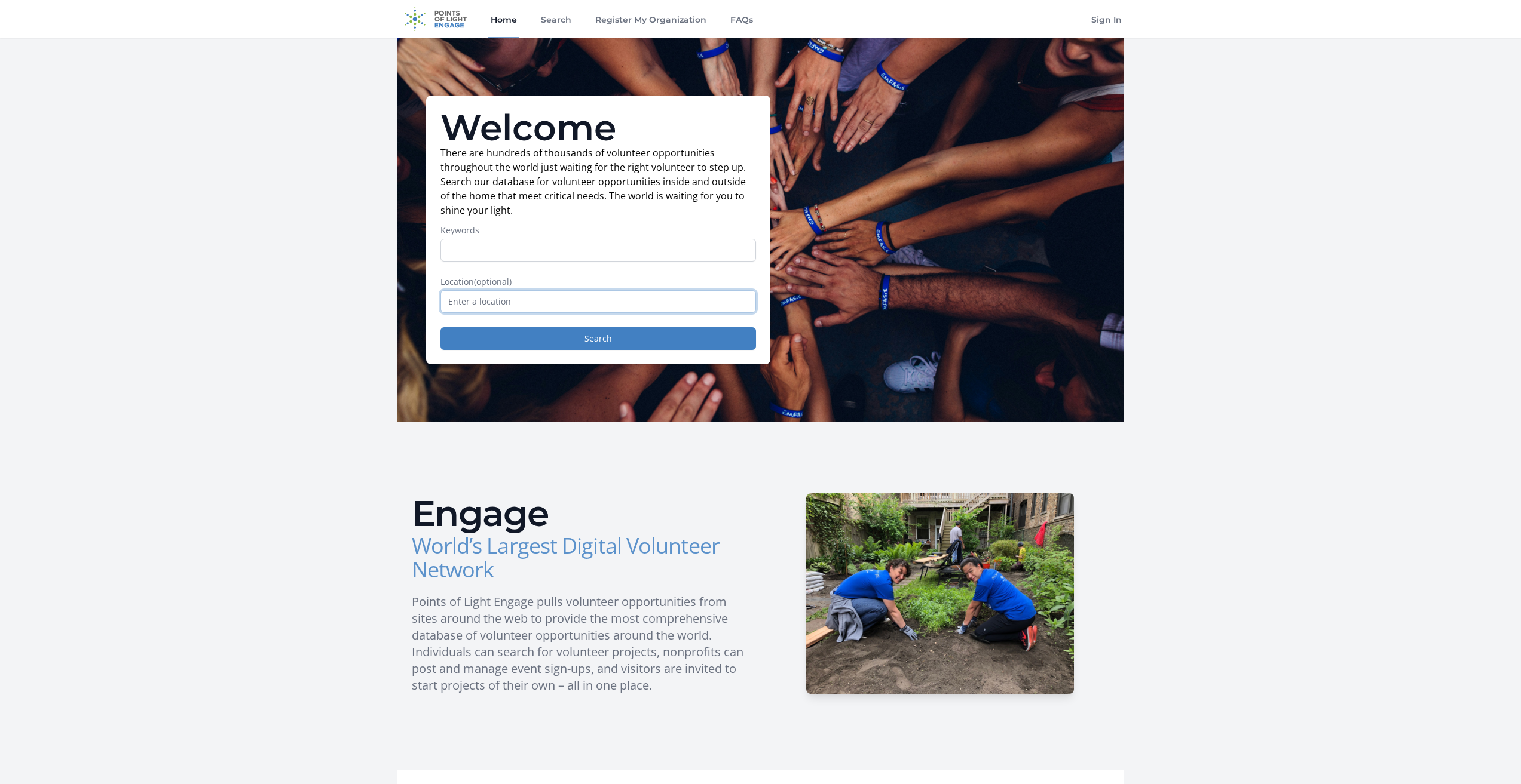
click at [483, 296] on input "text" at bounding box center [598, 301] width 316 height 23
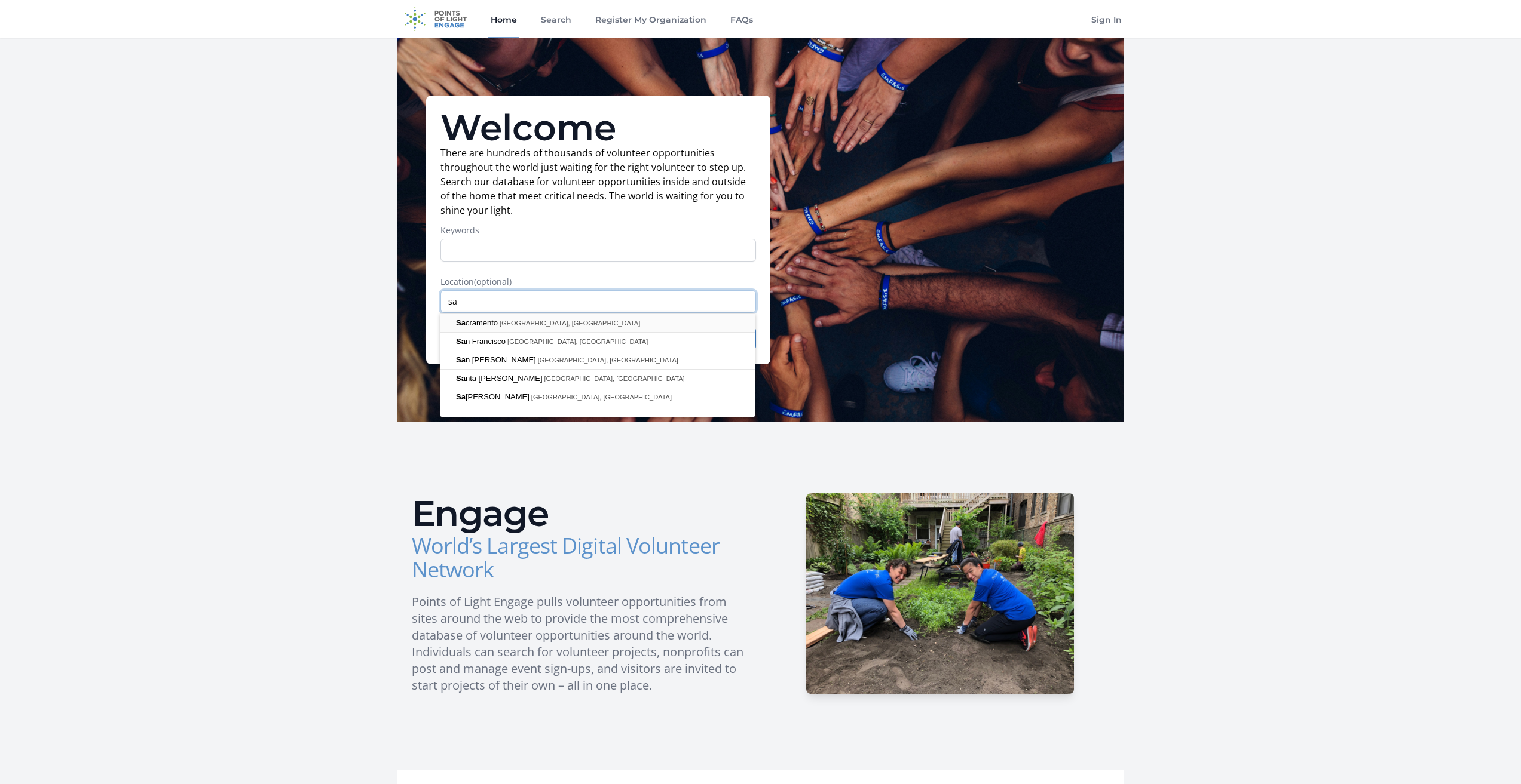
type input "s"
type input "West Sacramento, CA, USA"
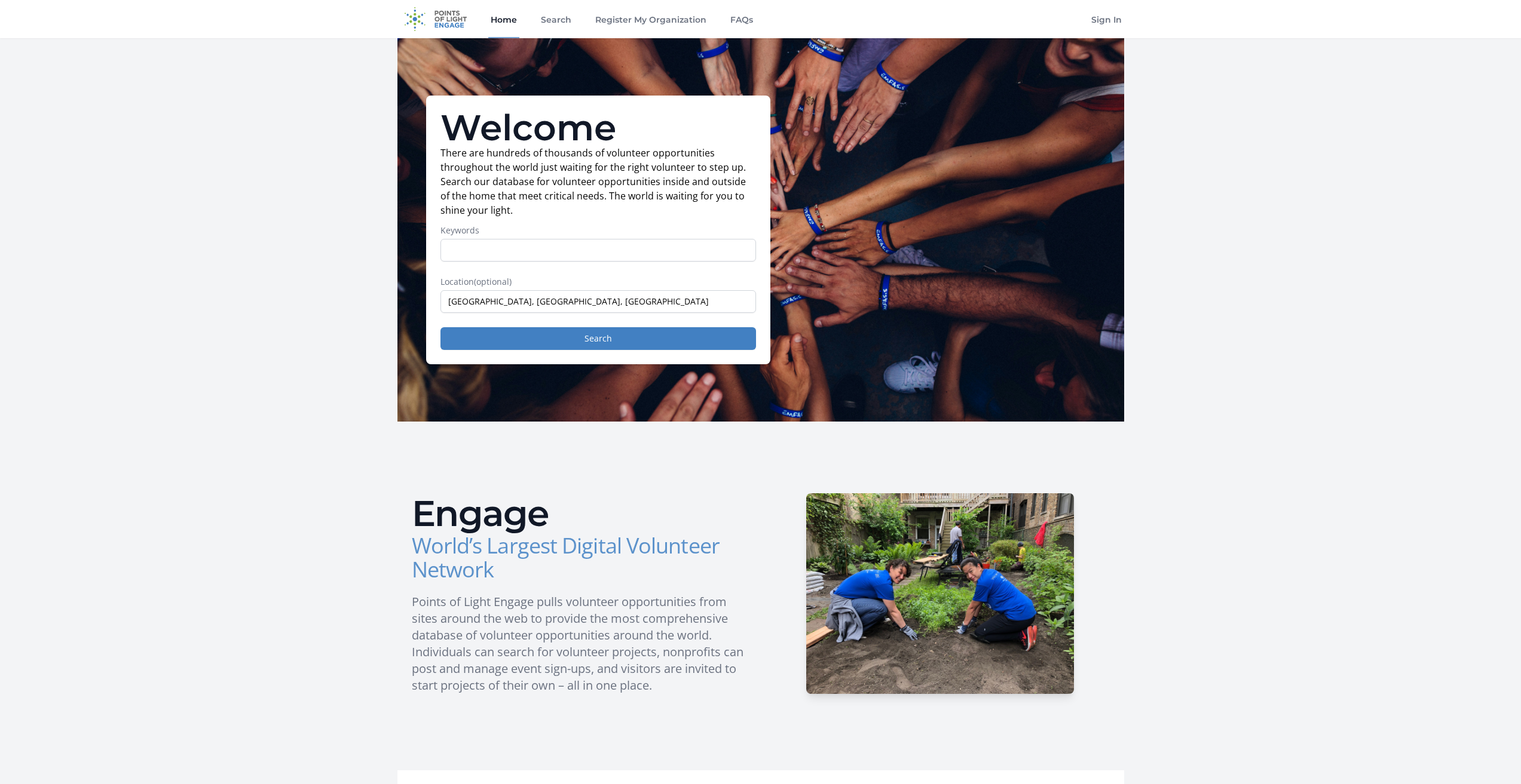
click at [572, 356] on div "Welcome There are hundreds of thousands of volunteer opportunities throughout t…" at bounding box center [597, 230] width 344 height 268
click at [587, 338] on button "Search" at bounding box center [598, 338] width 316 height 23
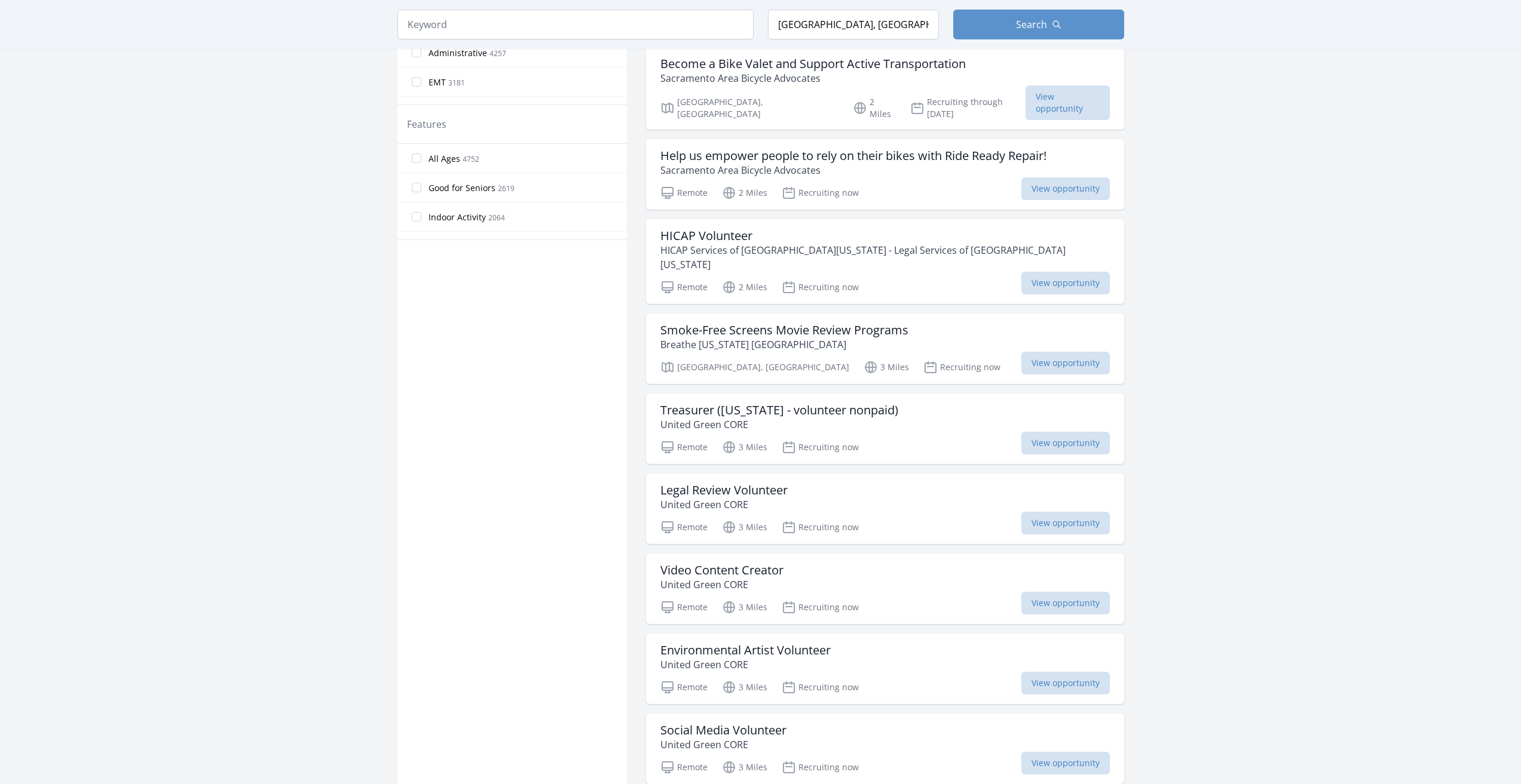
scroll to position [597, 0]
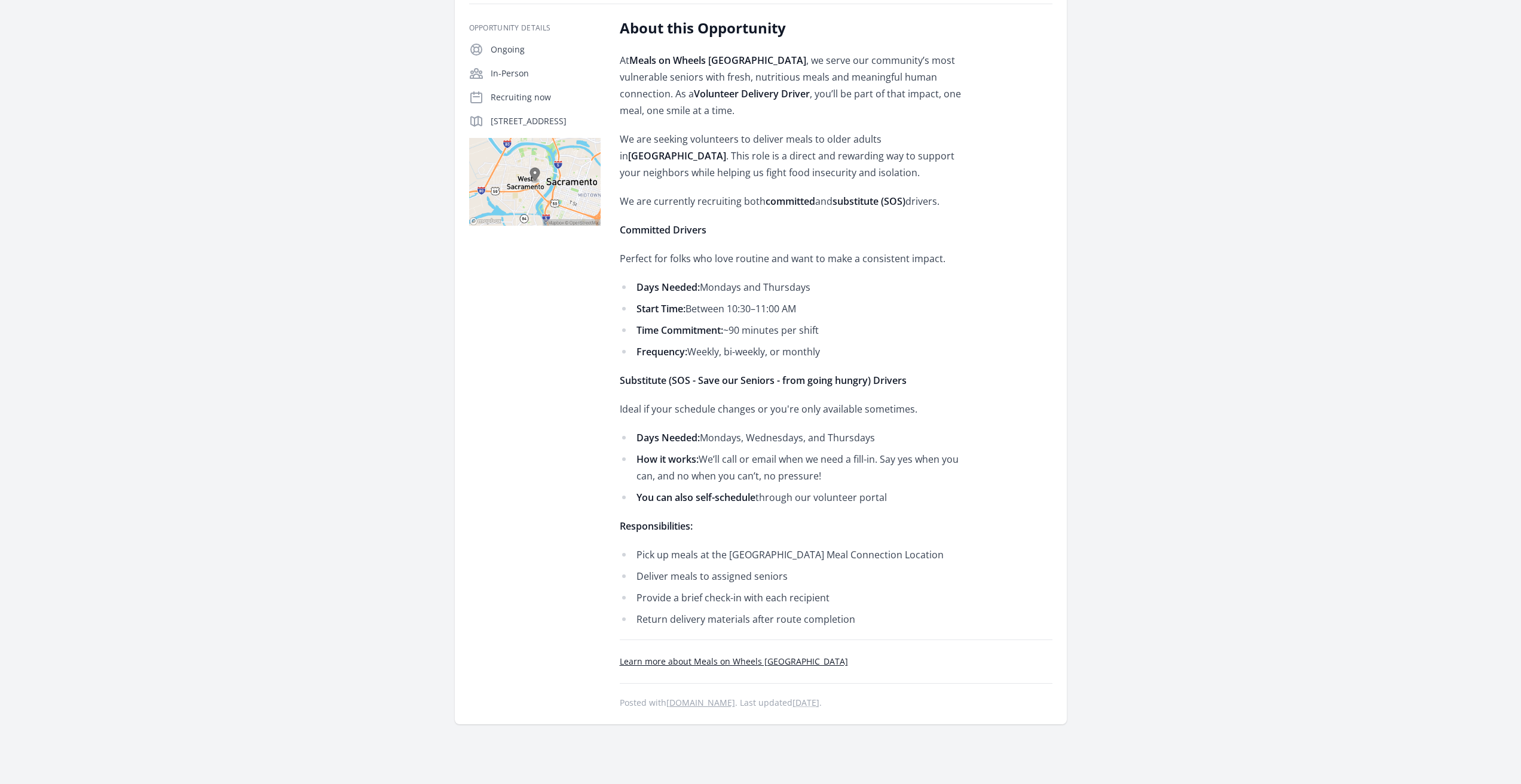
scroll to position [358, 0]
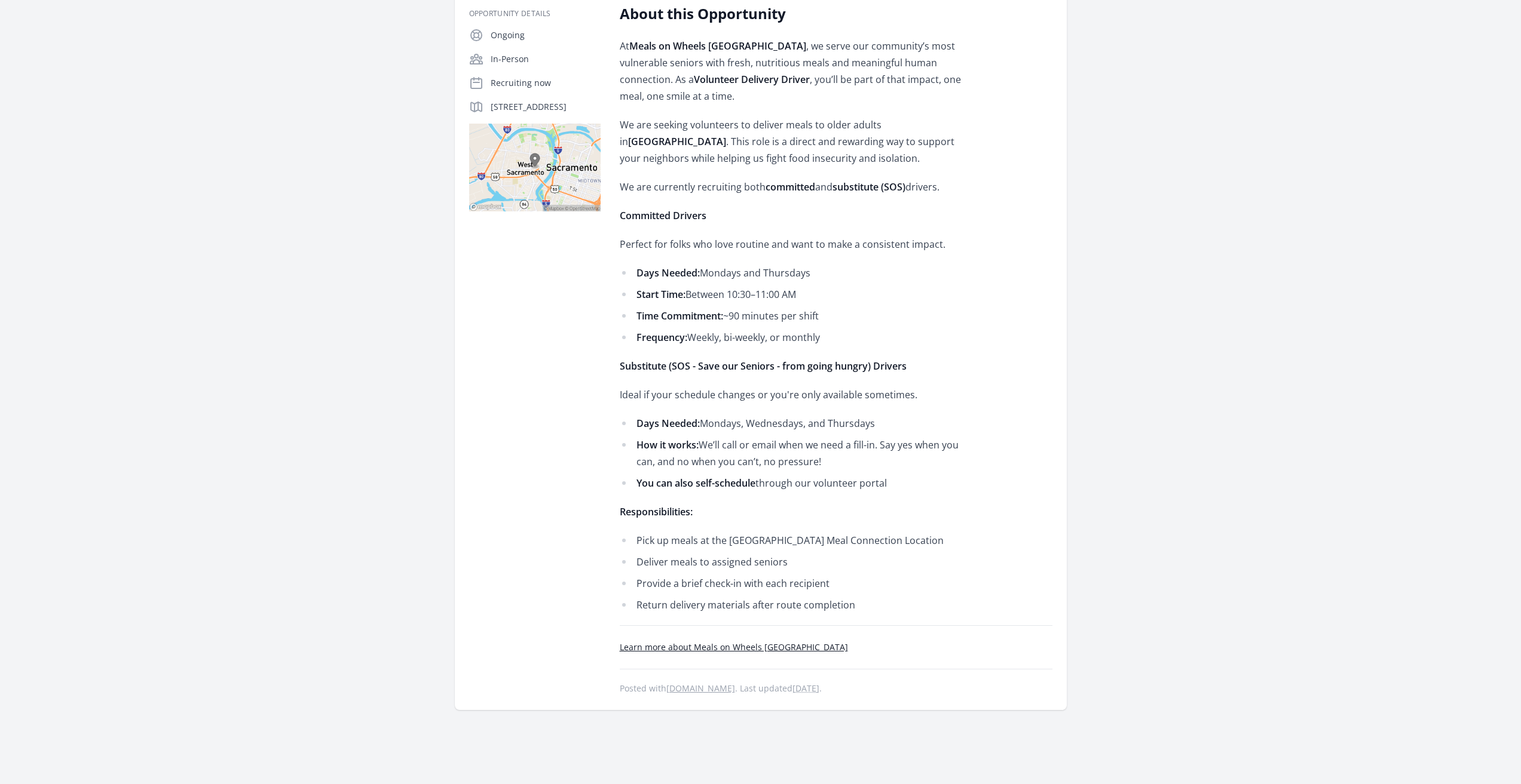
drag, startPoint x: 759, startPoint y: 583, endPoint x: 732, endPoint y: 591, distance: 28.2
drag, startPoint x: 732, startPoint y: 591, endPoint x: 768, endPoint y: 597, distance: 36.5
click at [768, 640] on footer "Learn more about Meals on Wheels Yolo County Posted with idealist.org . Last up…" at bounding box center [836, 668] width 433 height 55
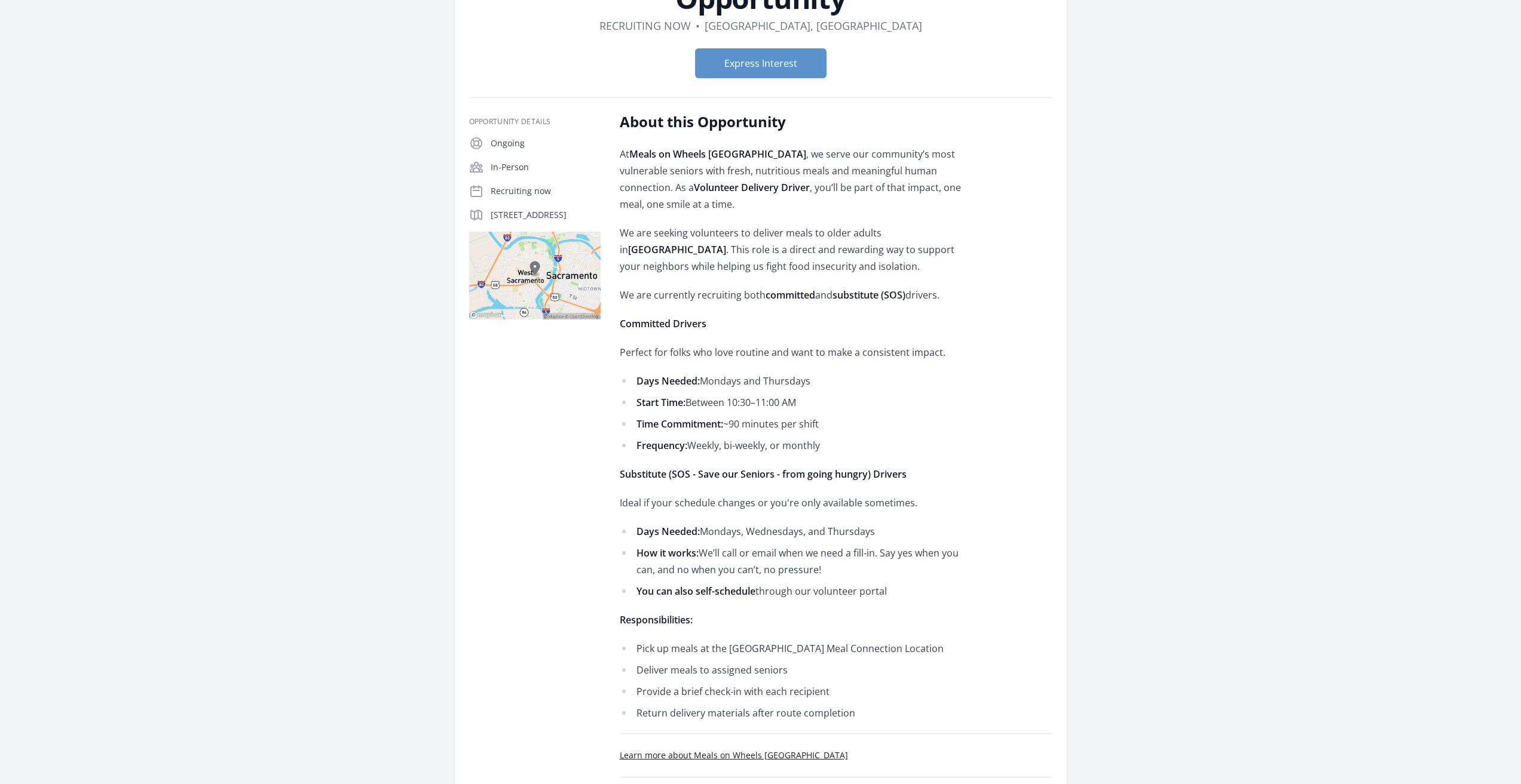
scroll to position [60, 0]
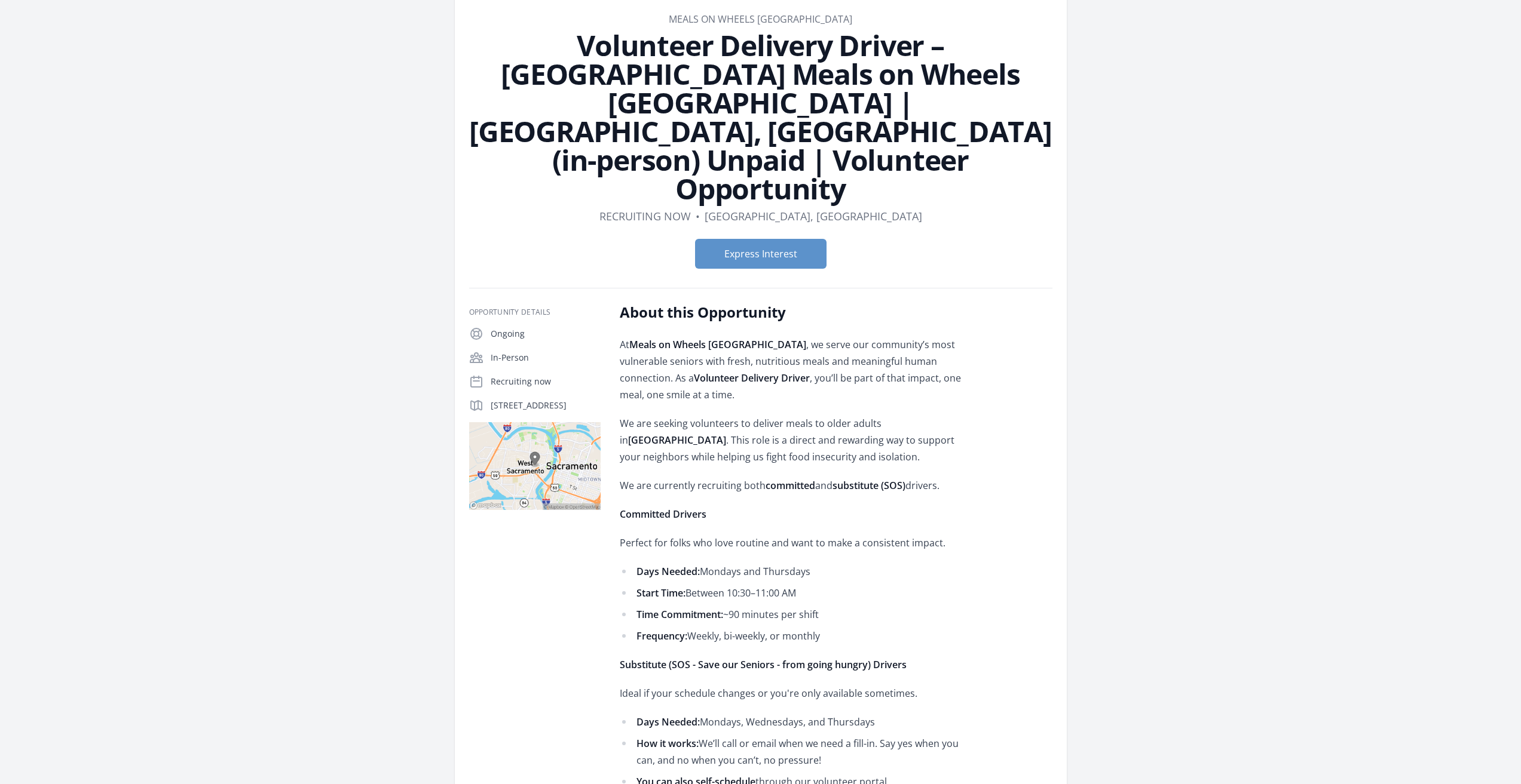
drag, startPoint x: 491, startPoint y: 347, endPoint x: 581, endPoint y: 356, distance: 90.4
click at [581, 399] on p "1075 W Capitol Ave, West Sacramento, CA 95691" at bounding box center [546, 405] width 110 height 12
copy p "1075 W Capitol Ave, West Sacramento, CA 95691"
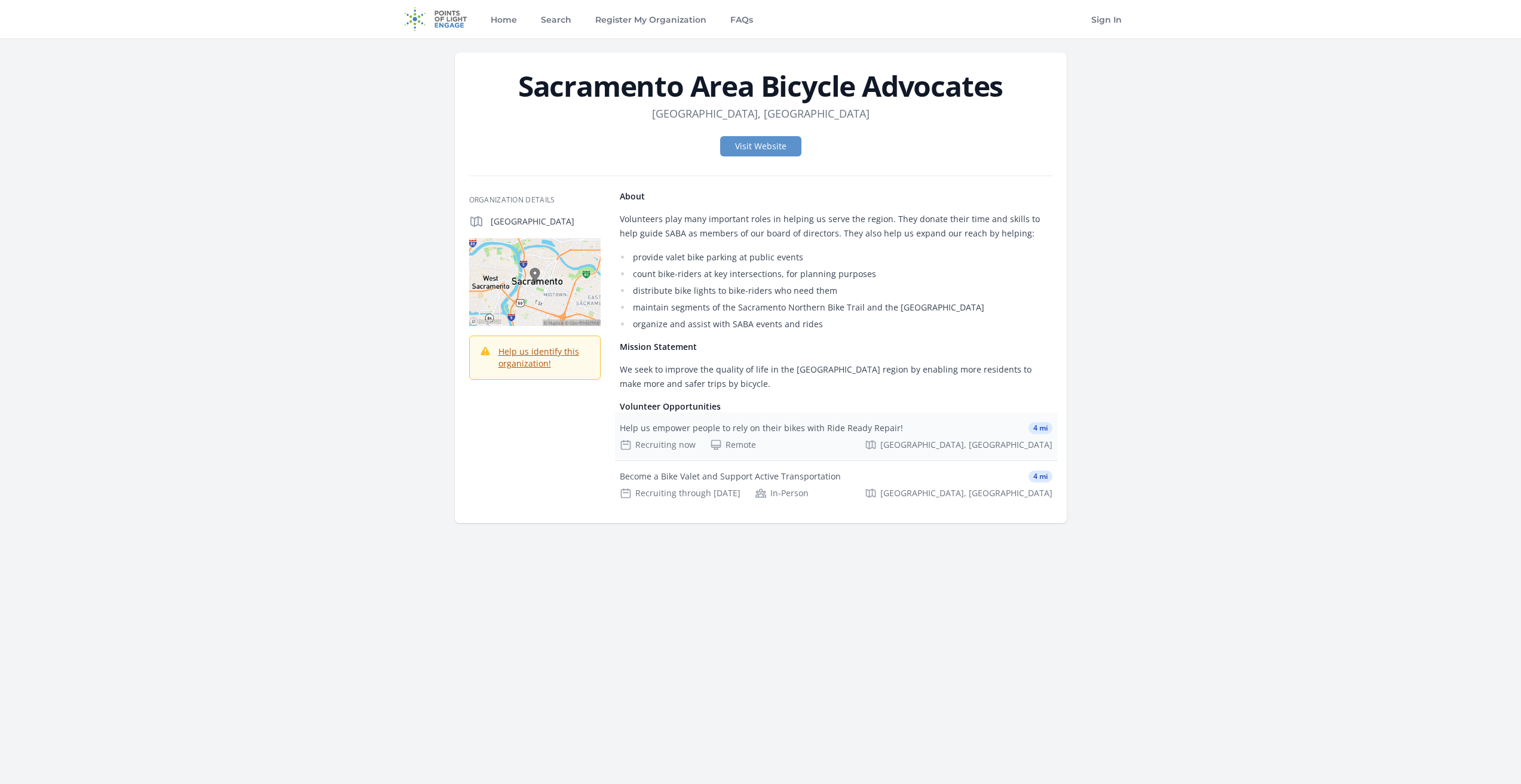
click at [814, 435] on div "Help us empower people to rely on their bikes with Ride Ready Repair! 4 mi Recr…" at bounding box center [836, 436] width 442 height 48
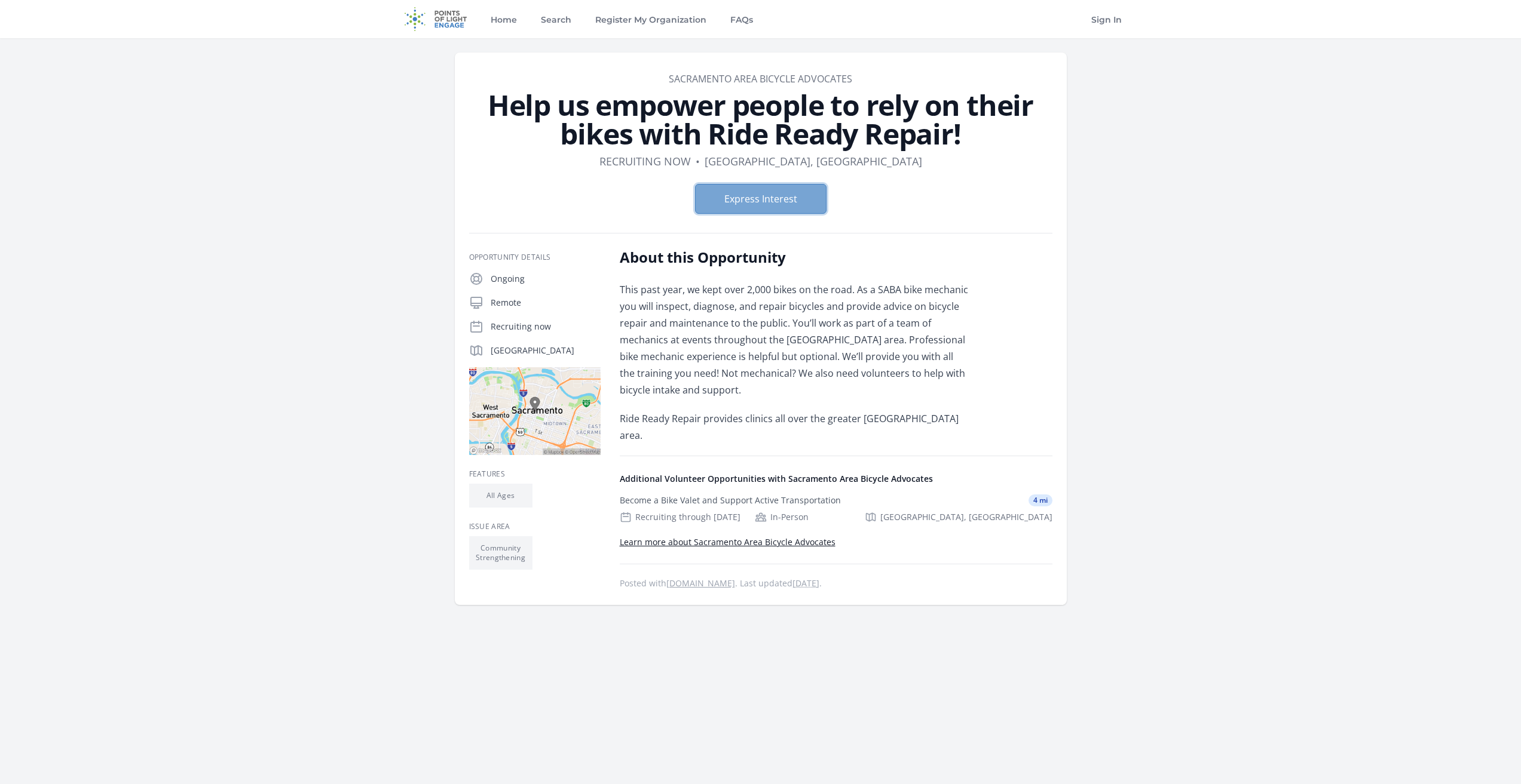
click at [766, 194] on button "Express Interest" at bounding box center [761, 199] width 132 height 30
